Goal: Task Accomplishment & Management: Manage account settings

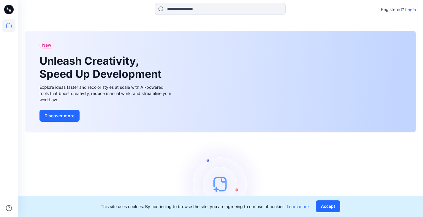
click at [412, 9] on p "Login" at bounding box center [411, 10] width 11 height 6
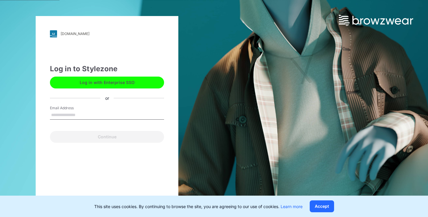
click at [81, 113] on input "Email Address" at bounding box center [107, 115] width 114 height 9
type input "**********"
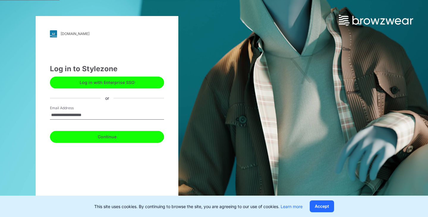
click at [106, 138] on button "Continue" at bounding box center [107, 137] width 114 height 12
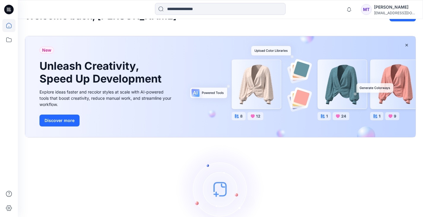
scroll to position [57, 0]
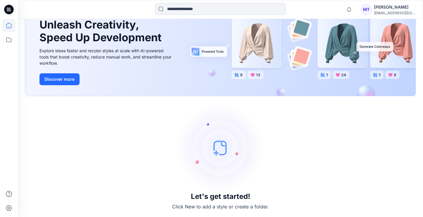
click at [220, 196] on h3 "Let's get started!" at bounding box center [220, 197] width 59 height 8
click at [216, 206] on p "Click New to add a style or create a folder." at bounding box center [220, 206] width 97 height 7
click at [219, 152] on img at bounding box center [220, 147] width 89 height 89
click at [220, 206] on p "Click New to add a style or create a folder." at bounding box center [220, 206] width 97 height 7
drag, startPoint x: 220, startPoint y: 206, endPoint x: 174, endPoint y: 176, distance: 55.0
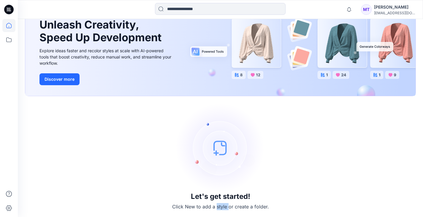
click at [219, 206] on p "Click New to add a style or create a folder." at bounding box center [220, 206] width 97 height 7
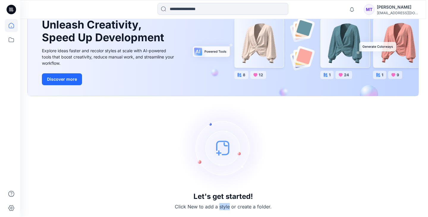
scroll to position [0, 0]
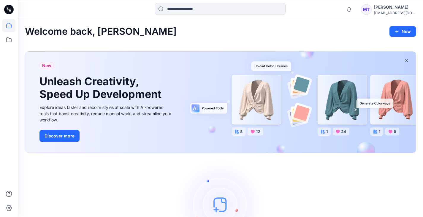
click at [9, 8] on icon at bounding box center [9, 10] width 10 height 10
click at [9, 9] on icon at bounding box center [9, 9] width 3 height 0
click at [9, 26] on icon at bounding box center [8, 25] width 13 height 13
click at [9, 38] on icon at bounding box center [8, 39] width 5 height 5
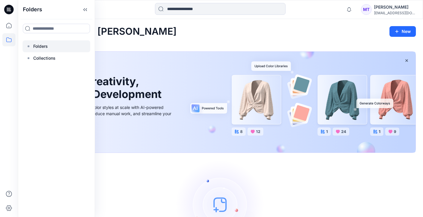
click at [37, 44] on p "Folders" at bounding box center [40, 46] width 15 height 7
